Goal: Task Accomplishment & Management: Manage account settings

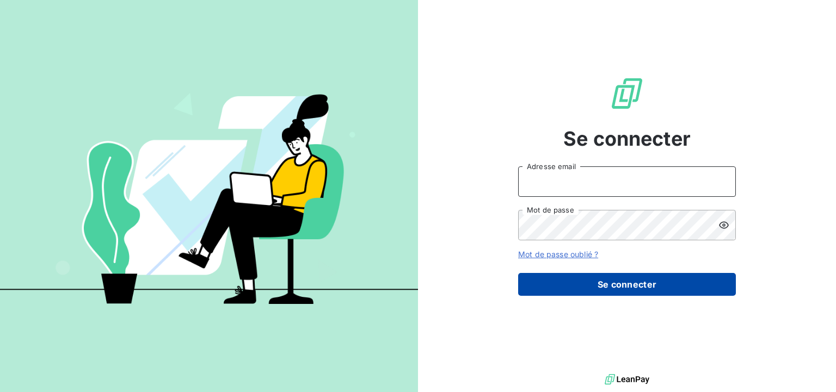
type input "[PERSON_NAME][EMAIL_ADDRESS][DOMAIN_NAME]"
click at [608, 280] on button "Se connecter" at bounding box center [627, 284] width 218 height 23
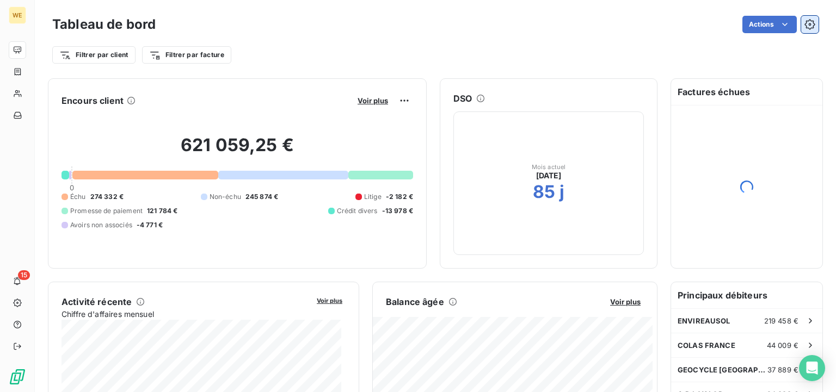
click at [806, 27] on button "button" at bounding box center [809, 24] width 17 height 17
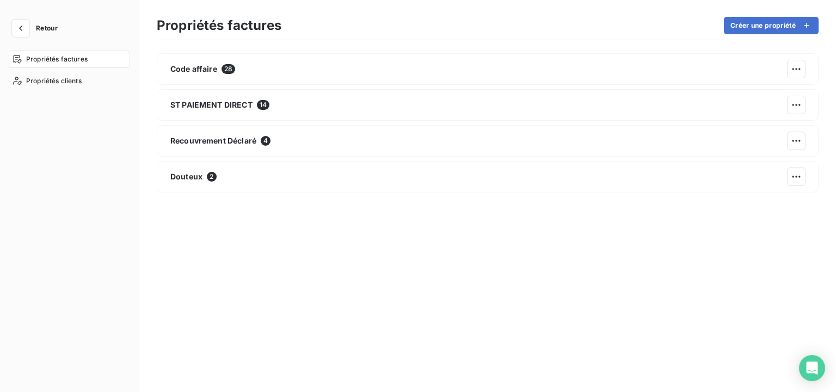
click at [36, 19] on div "Retour Propriétés factures Propriétés clients" at bounding box center [69, 196] width 139 height 392
click at [27, 23] on button "button" at bounding box center [20, 28] width 17 height 17
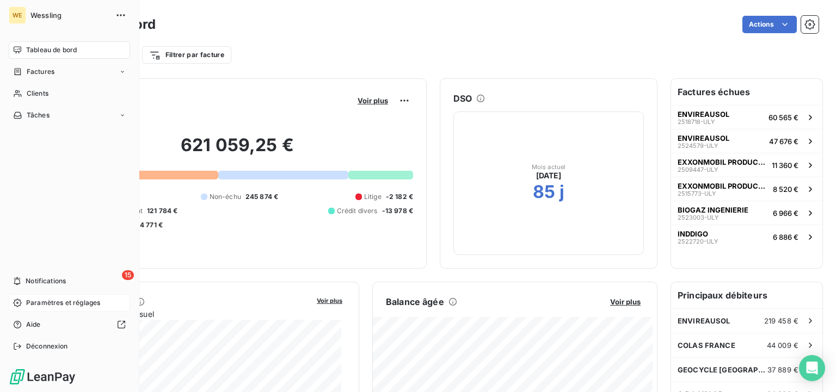
click at [39, 304] on span "Paramètres et réglages" at bounding box center [63, 303] width 74 height 10
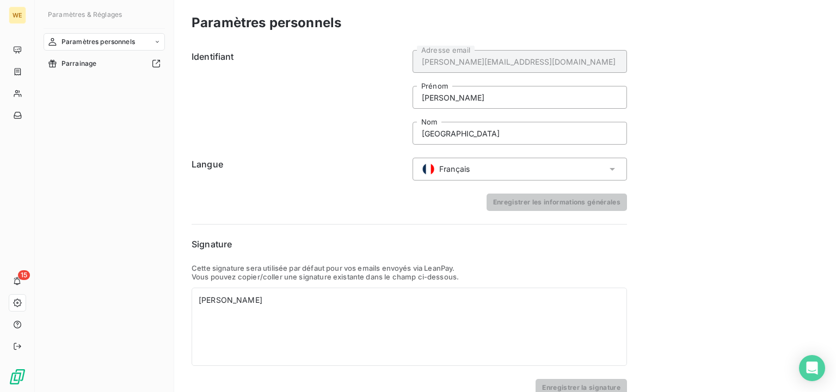
click at [496, 60] on input "[PERSON_NAME][EMAIL_ADDRESS][DOMAIN_NAME]" at bounding box center [519, 61] width 214 height 23
click at [151, 39] on div "Paramètres personnels" at bounding box center [104, 41] width 121 height 17
click at [510, 79] on div "[PERSON_NAME][EMAIL_ADDRESS][DOMAIN_NAME] Adresse email [PERSON_NAME] [GEOGRAPH…" at bounding box center [519, 97] width 214 height 95
click at [501, 89] on input "[PERSON_NAME]" at bounding box center [519, 97] width 214 height 23
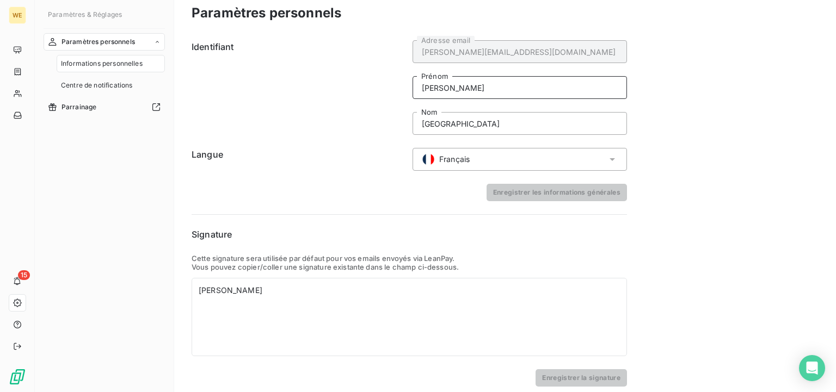
scroll to position [17, 0]
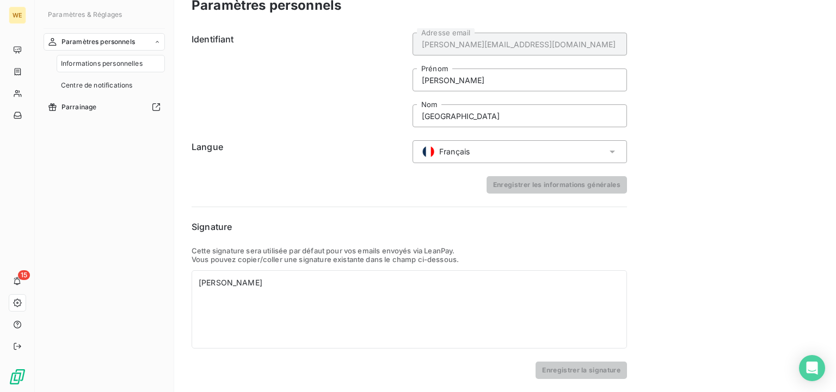
click at [522, 153] on div "Français" at bounding box center [519, 151] width 214 height 23
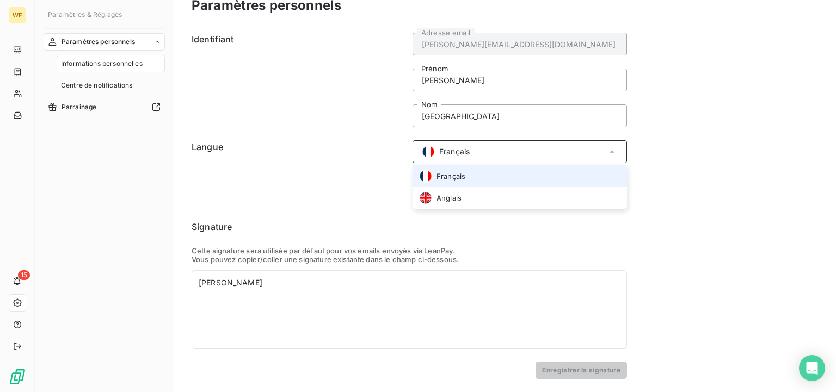
click at [524, 154] on div "Français" at bounding box center [519, 151] width 214 height 23
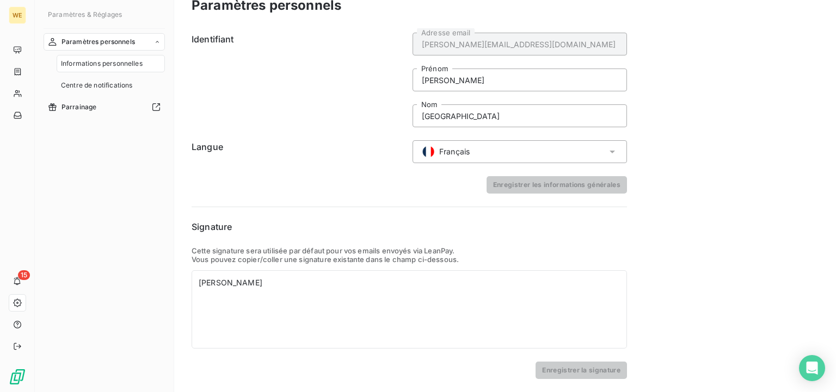
click at [466, 186] on div "Enregistrer les informations générales" at bounding box center [408, 184] width 435 height 17
click at [269, 287] on div "[PERSON_NAME]" at bounding box center [409, 282] width 421 height 11
click at [448, 237] on form "Signature Cette signature sera utilisée par défaut pour vos emails envoyés via …" at bounding box center [408, 299] width 435 height 159
